Goal: Task Accomplishment & Management: Complete application form

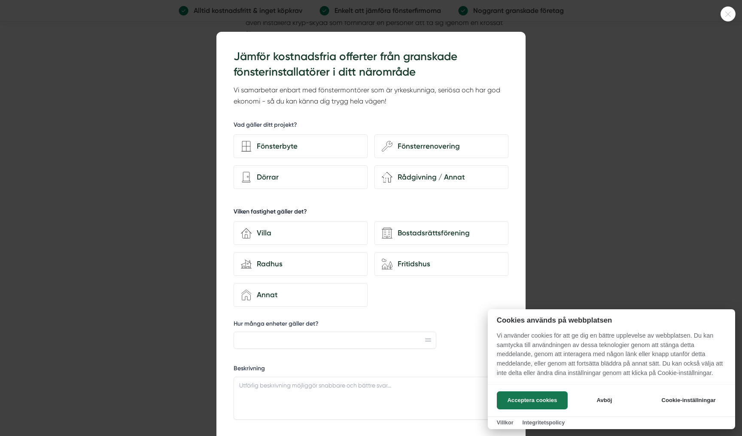
scroll to position [6, 0]
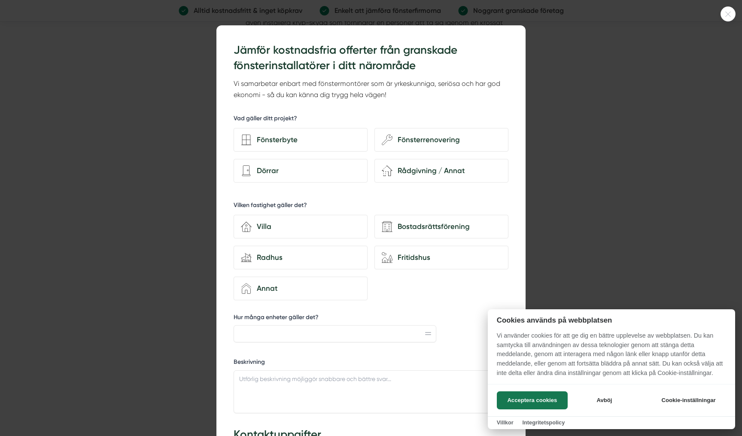
click at [539, 77] on div at bounding box center [371, 218] width 742 height 436
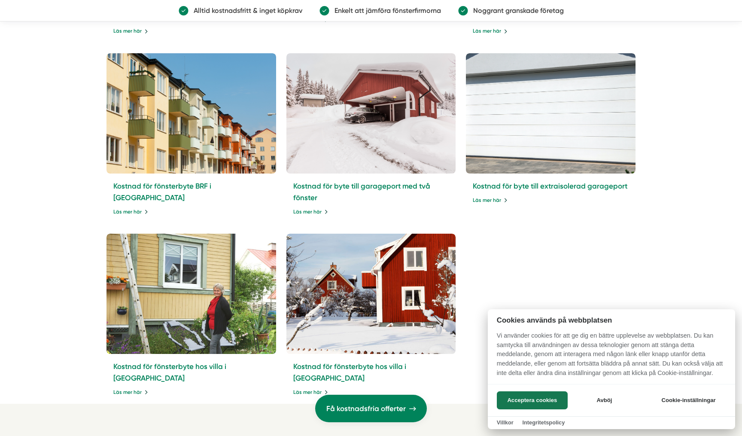
scroll to position [2174, 0]
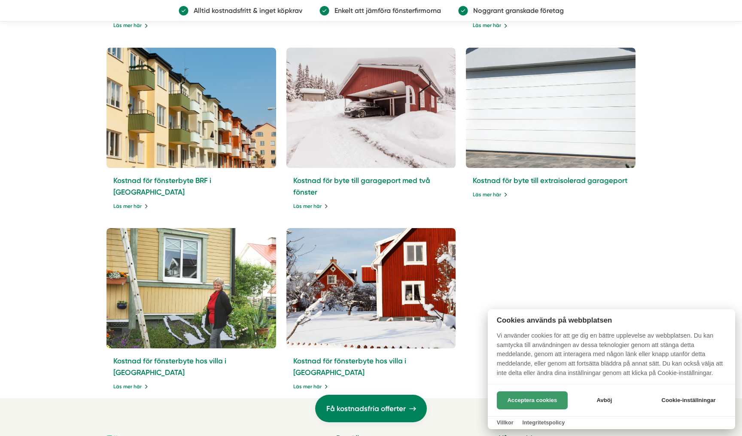
click at [533, 400] on button "Acceptera cookies" at bounding box center [532, 400] width 71 height 18
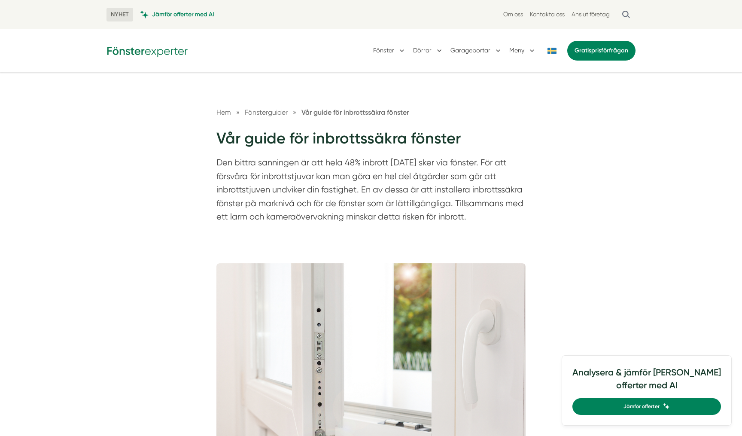
scroll to position [0, 0]
click at [618, 56] on link "Gratis prisförfrågan" at bounding box center [601, 51] width 68 height 20
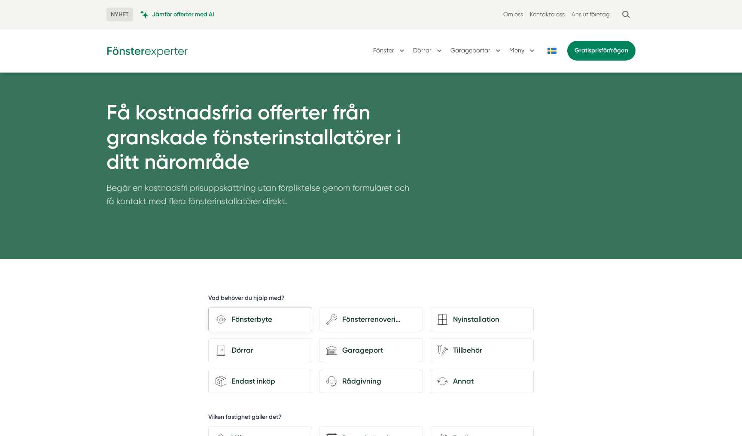
click at [269, 317] on div "Fönsterbyte" at bounding box center [265, 320] width 79 height 12
click at [0, 0] on input "Fönsterbyte" at bounding box center [0, 0] width 0 height 0
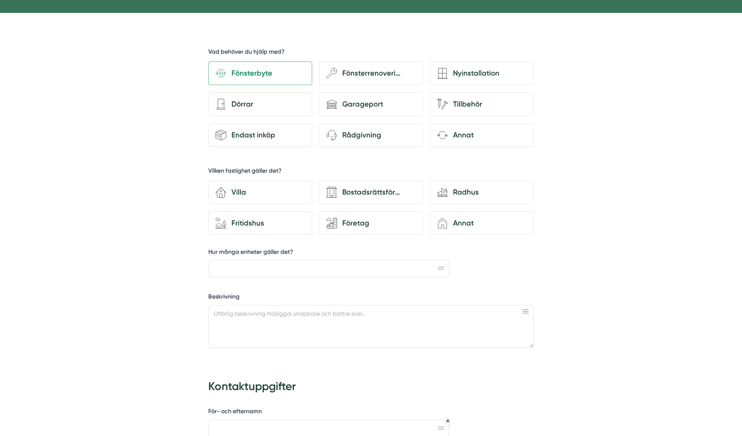
scroll to position [247, 0]
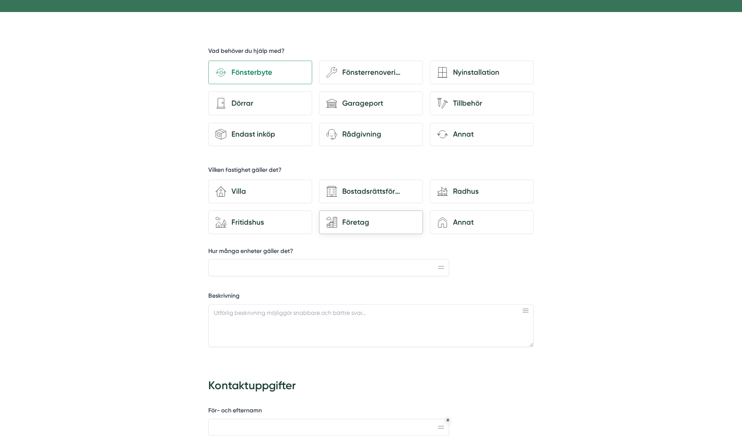
click at [354, 219] on div "Företag" at bounding box center [376, 222] width 79 height 12
click at [0, 0] on input "Företag" at bounding box center [0, 0] width 0 height 0
click at [300, 264] on input "Hur många enheter gäller det?" at bounding box center [328, 267] width 241 height 17
type input "3"
click at [449, 292] on label "Beskrivning" at bounding box center [371, 297] width 326 height 11
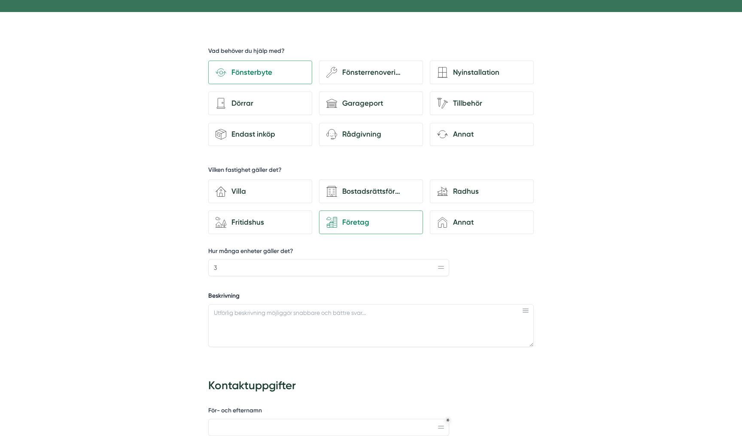
click at [449, 304] on textarea "Beskrivning" at bounding box center [371, 325] width 326 height 43
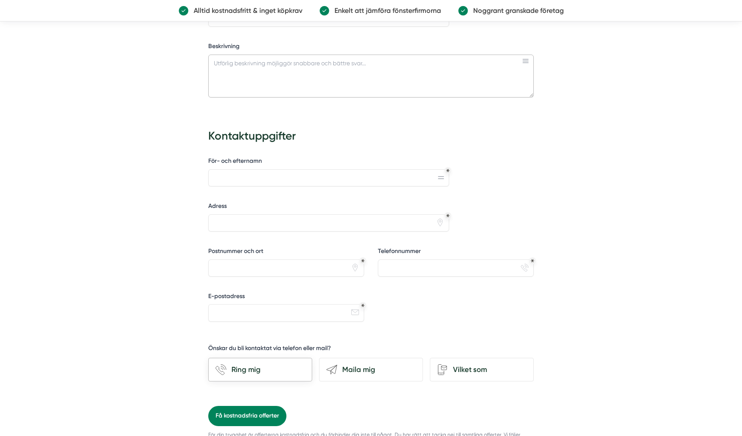
scroll to position [477, 0]
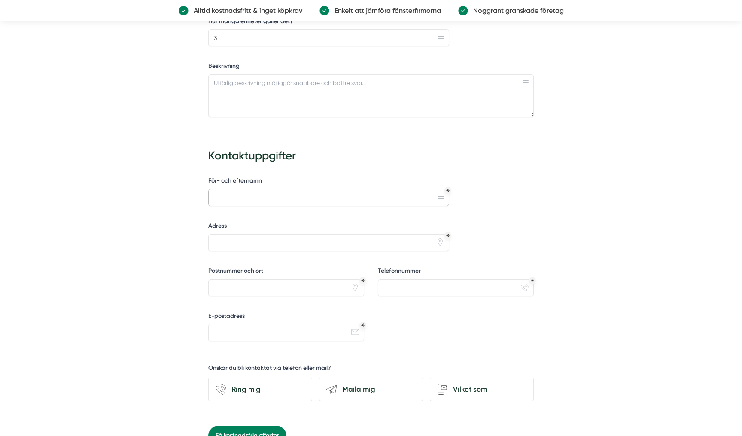
click at [253, 189] on input "För- och efternamn" at bounding box center [328, 197] width 241 height 17
type input "[PERSON_NAME]"
click at [250, 237] on input "Adress" at bounding box center [328, 242] width 241 height 17
type input "[STREET_ADDRESS]"
click at [247, 282] on input "Postnummer och ort" at bounding box center [286, 287] width 156 height 17
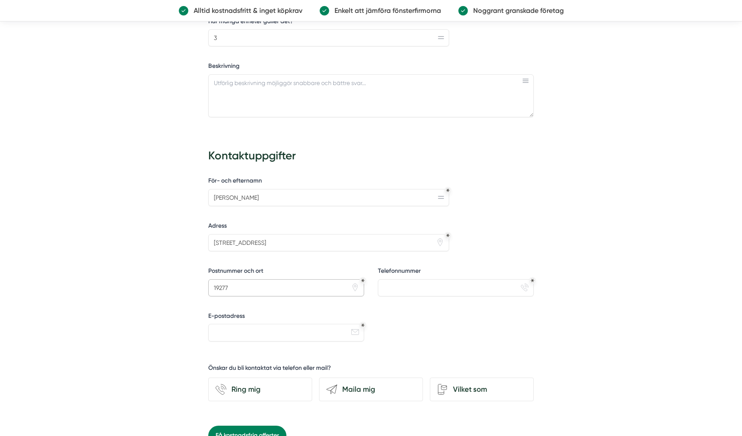
type input "19277"
click at [413, 281] on input "Telefonnummer" at bounding box center [456, 287] width 156 height 17
type input "0736909947"
click at [335, 325] on input "E-postadress" at bounding box center [286, 332] width 156 height 17
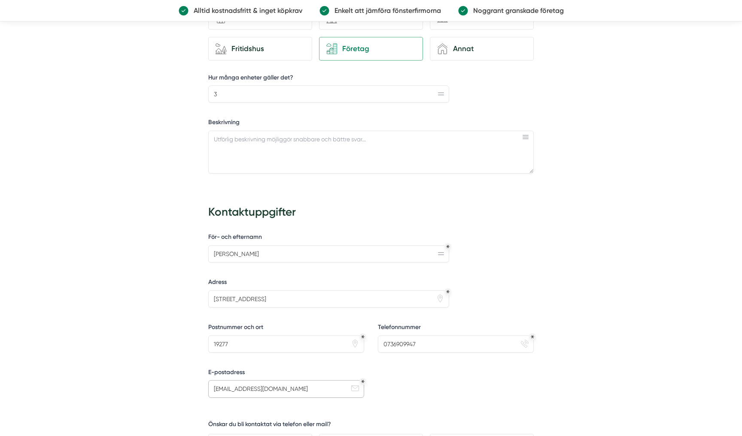
scroll to position [411, 0]
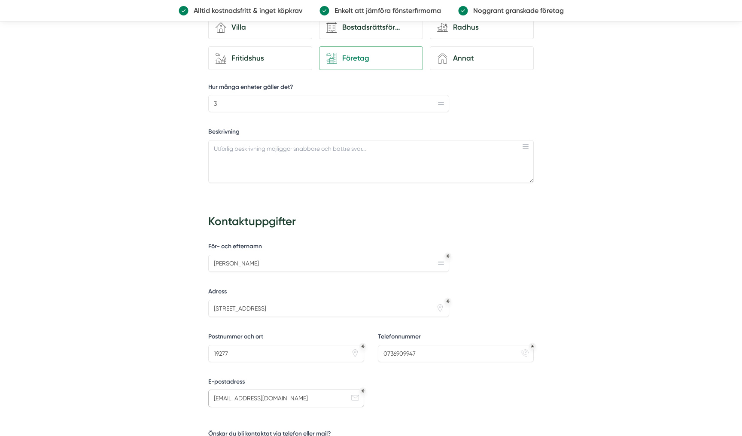
type input "[EMAIL_ADDRESS][DOMAIN_NAME]"
click at [247, 144] on textarea "Beskrivning" at bounding box center [371, 161] width 326 height 43
click at [274, 166] on textarea "Hej, Enligt mina försäkring villkor kan inbrottsskydd består av fönstret med gl…" at bounding box center [371, 161] width 326 height 43
click at [338, 214] on h3 "Kontaktuppgifter" at bounding box center [371, 222] width 326 height 24
click at [448, 161] on textarea "Hej, Enligt mina försäkringsvillkor kan inbrottsskydd består av fönstret med gl…" at bounding box center [371, 161] width 326 height 43
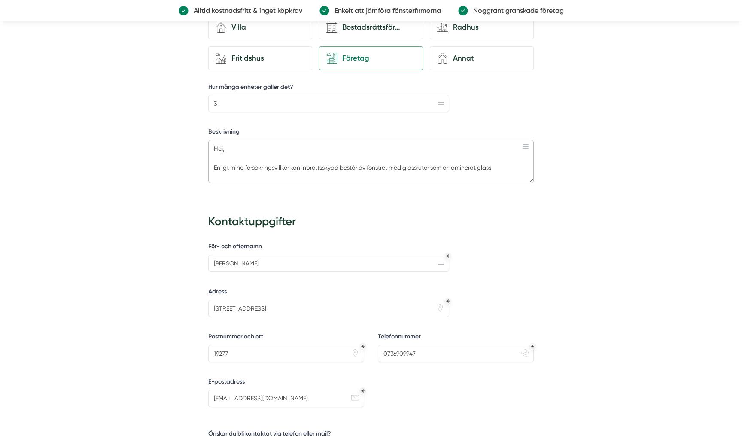
click at [502, 161] on textarea "Hej, Enligt mina försäkringsvillkor kan inbrottsskydd består av fönstret med gl…" at bounding box center [371, 161] width 326 height 43
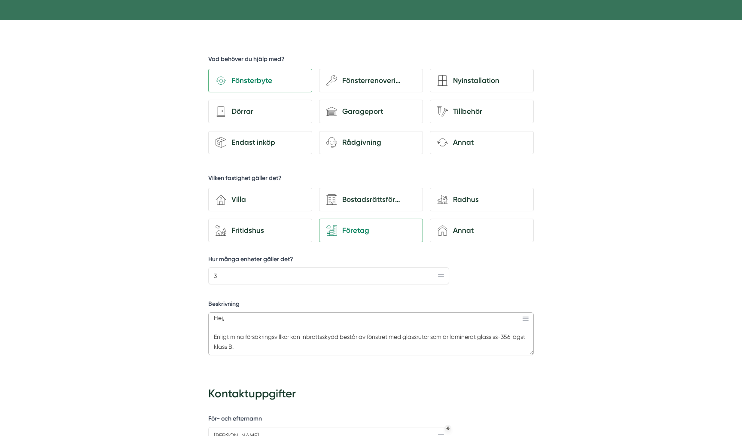
scroll to position [19, 0]
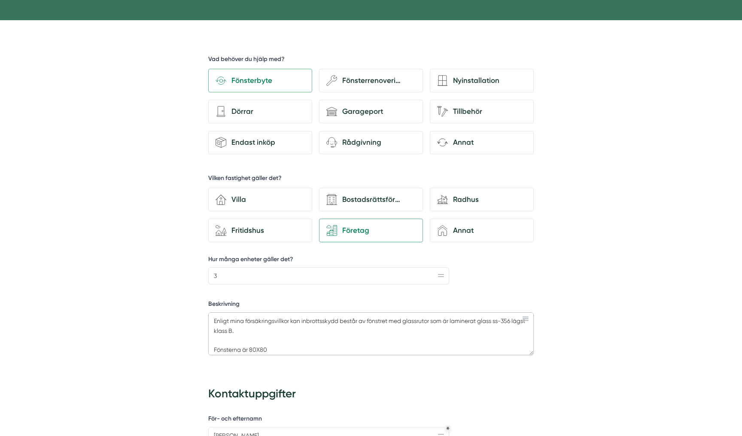
click at [257, 347] on textarea "Hej, Enligt mina försäkringsvillkor kan inbrottsskydd består av fönstret med gl…" at bounding box center [371, 333] width 326 height 43
click at [314, 340] on textarea "Hej, Enligt mina försäkringsvillkor kan inbrottsskydd består av fönstret med gl…" at bounding box center [371, 333] width 326 height 43
click at [270, 347] on textarea "Hej, Enligt mina försäkringsvillkor kan inbrottsskydd består av fönstret med gl…" at bounding box center [371, 333] width 326 height 43
click at [281, 348] on textarea "Hej, Enligt mina försäkringsvillkor kan inbrottsskydd består av fönstret med gl…" at bounding box center [371, 333] width 326 height 43
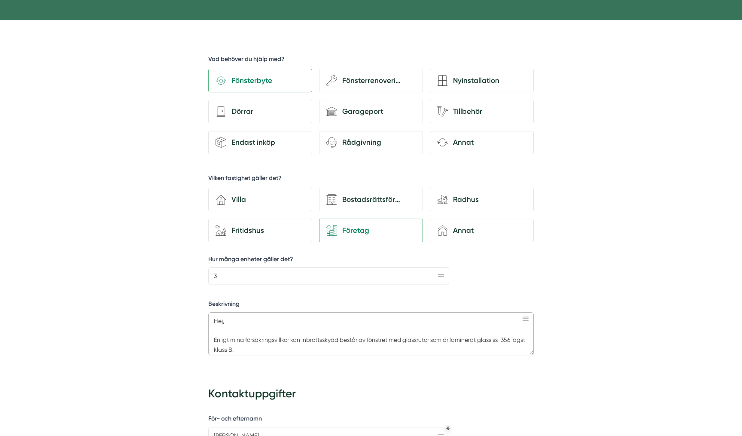
scroll to position [0, 0]
click at [340, 335] on textarea "Hej, Enligt mina försäkringsvillkor kan inbrottsskydd består av fönstret med gl…" at bounding box center [371, 333] width 326 height 43
click at [423, 344] on textarea "Hej, Enligt mina försäkringsvillkor kan inbrottsskydd för skyddsklass 2 består …" at bounding box center [371, 333] width 326 height 43
click at [414, 335] on textarea "Hej, Enligt mina försäkringsvillkor kan inbrottsskydd för skyddsklass 2 består …" at bounding box center [371, 333] width 326 height 43
click at [438, 337] on textarea "Hej, Enligt mina försäkringsvillkor kan inbrottsskydd för skyddsklass 2 består …" at bounding box center [371, 333] width 326 height 43
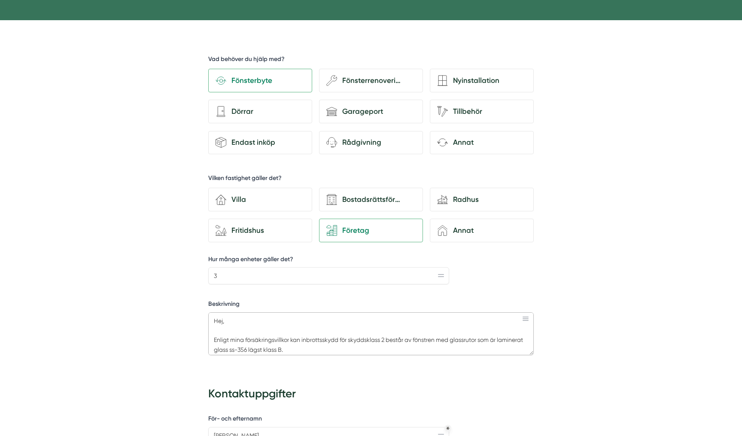
click at [496, 328] on textarea "Hej, Enligt mina försäkringsvillkor kan inbrottsskydd för skyddsklass 2 består …" at bounding box center [371, 333] width 326 height 43
click at [482, 335] on textarea "Hej, Enligt mina försäkringsvillkor kan inbrottsskydd för skyddsklass 2 består …" at bounding box center [371, 333] width 326 height 43
click at [483, 335] on textarea "Hej, Enligt mina försäkringsvillkor kan inbrottsskydd för skyddsklass 2 består …" at bounding box center [371, 333] width 326 height 43
click at [496, 336] on textarea "Hej, Enligt mina försäkringsvillkor kan inbrottsskydd för skyddsklass 2 består …" at bounding box center [371, 333] width 326 height 43
click at [244, 345] on textarea "Hej, Enligt mina försäkringsvillkor kan inbrottsskydd för skyddsklass 2 består …" at bounding box center [371, 333] width 326 height 43
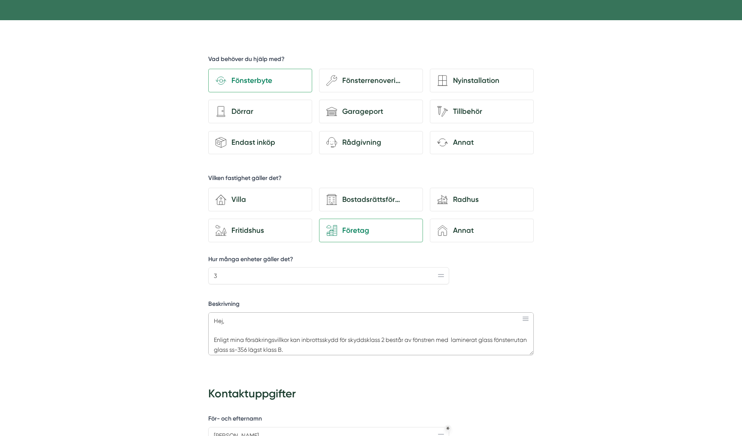
click at [262, 344] on textarea "Hej, Enligt mina försäkringsvillkor kan inbrottsskydd för skyddsklass 2 består …" at bounding box center [371, 333] width 326 height 43
click at [426, 349] on textarea "Hej, Enligt mina försäkringsvillkor kan inbrottsskydd för skyddsklass 2 består …" at bounding box center [371, 333] width 326 height 43
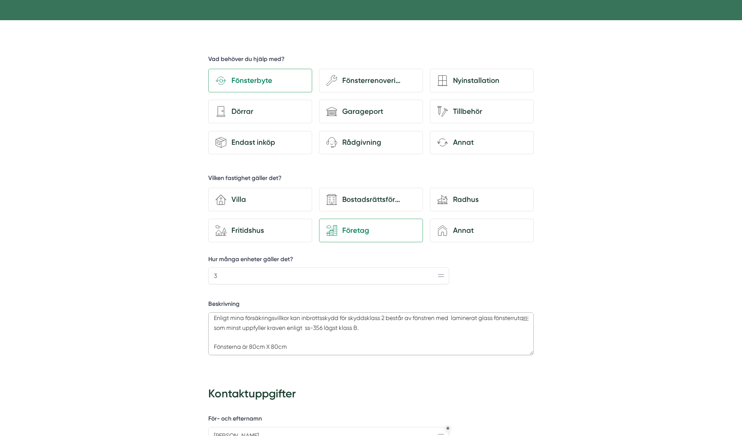
scroll to position [21, 0]
click at [307, 348] on textarea "Hej, Enligt mina försäkringsvillkor kan inbrottsskydd för skyddsklass 2 består …" at bounding box center [371, 333] width 326 height 43
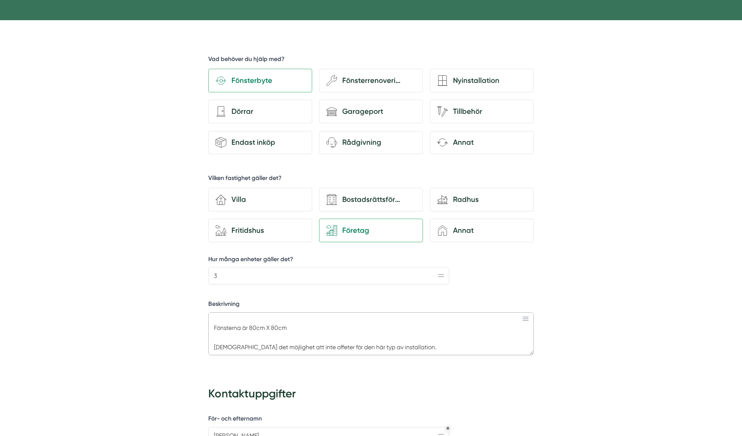
scroll to position [40, 0]
click at [430, 338] on textarea "Hej, Enligt mina försäkringsvillkor kan inbrottsskydd för skyddsklass 2 består …" at bounding box center [371, 333] width 326 height 43
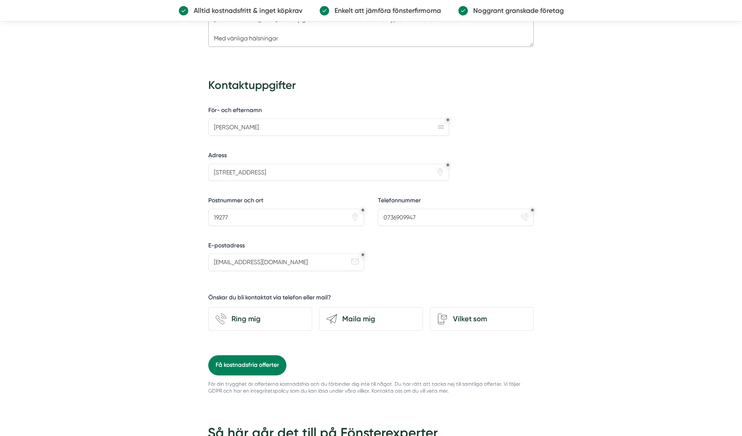
scroll to position [562, 0]
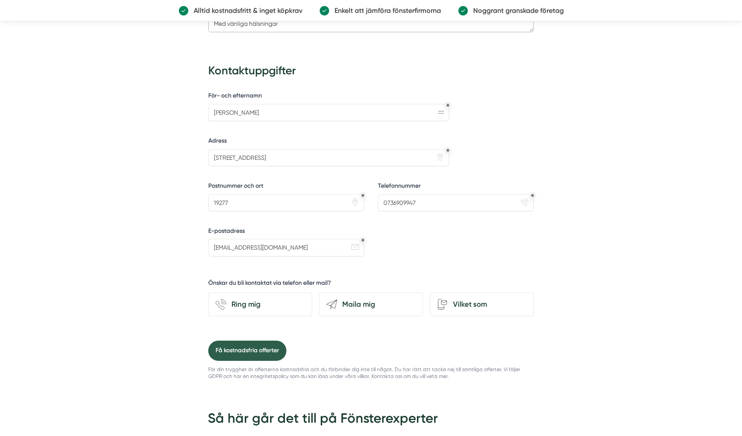
type textarea "Hej, Enligt mina försäkringsvillkor kan inbrottsskydd för skyddsklass 2 består …"
click at [244, 344] on button "Få kostnadsfria offerter" at bounding box center [247, 351] width 78 height 20
